Goal: Find specific page/section: Find specific page/section

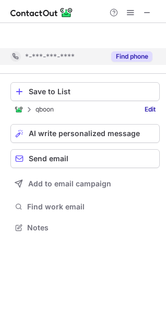
scroll to position [203, 166]
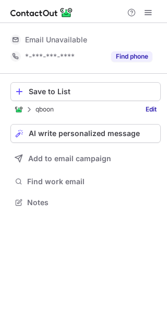
scroll to position [195, 167]
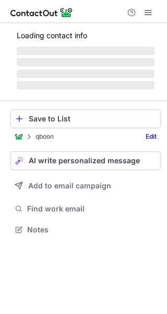
scroll to position [195, 167]
